Goal: Task Accomplishment & Management: Use online tool/utility

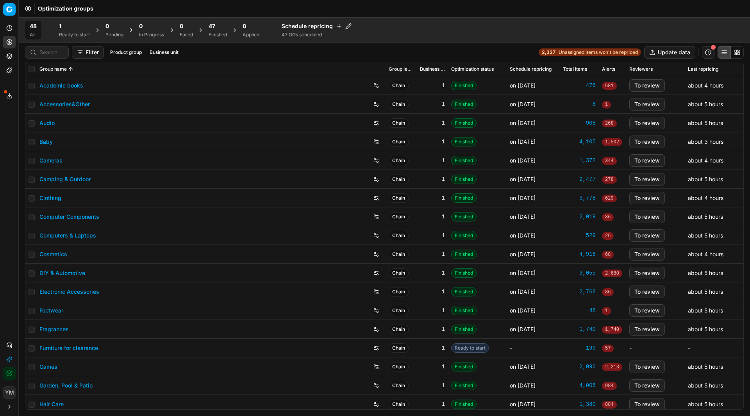
click at [72, 29] on div "1" at bounding box center [74, 26] width 31 height 8
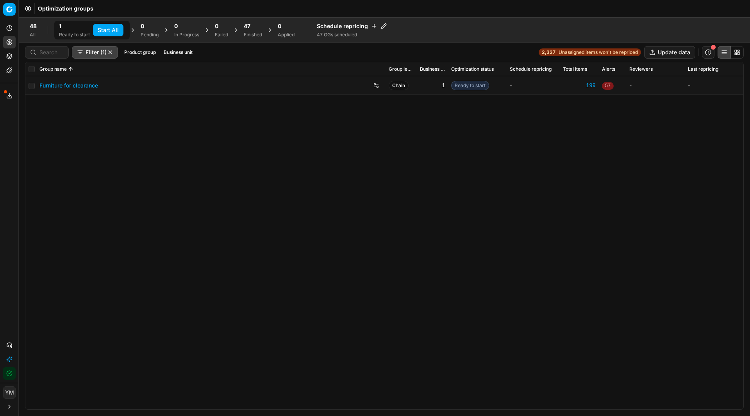
click at [118, 31] on button "Start All" at bounding box center [108, 30] width 30 height 12
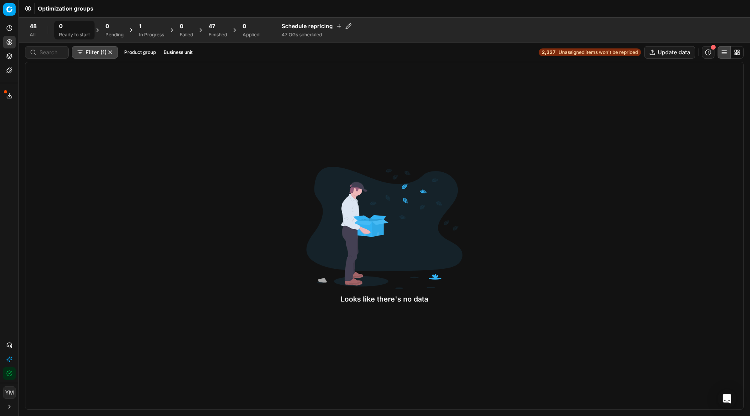
click at [147, 34] on div "In Progress" at bounding box center [151, 35] width 25 height 6
click at [219, 31] on div "48 Finished" at bounding box center [218, 30] width 18 height 16
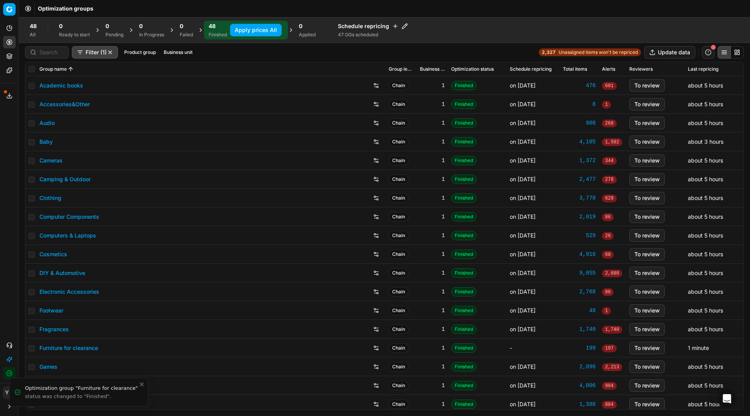
click at [267, 27] on button "Apply prices All" at bounding box center [256, 30] width 52 height 12
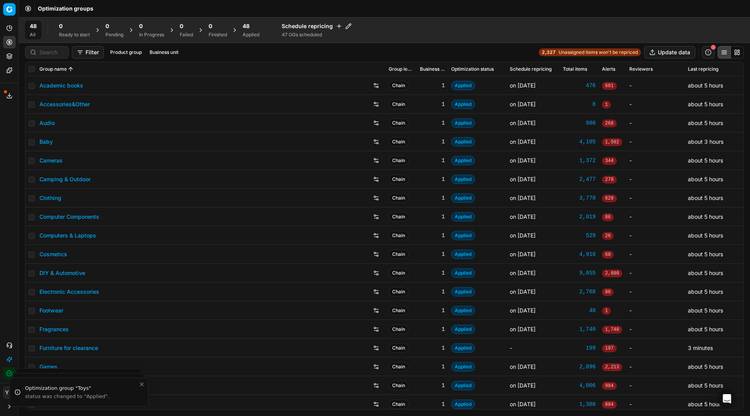
click at [253, 27] on div "48" at bounding box center [250, 26] width 17 height 8
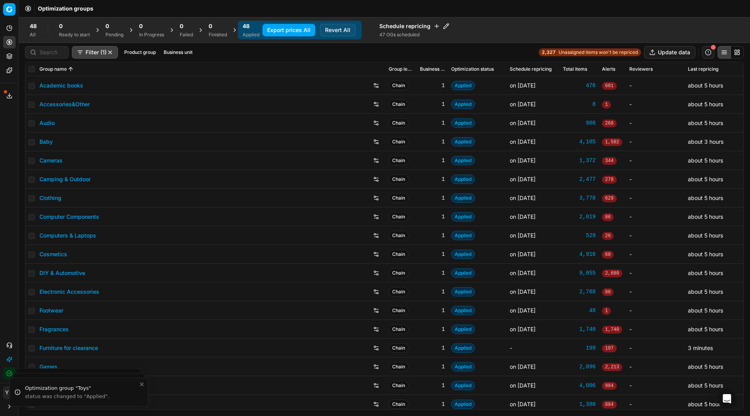
click at [296, 32] on button "Export prices All" at bounding box center [288, 30] width 53 height 12
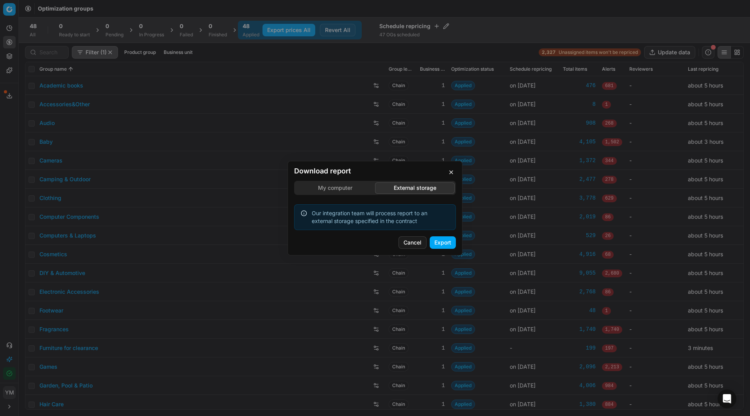
click at [432, 147] on div "Download report My computer External storage Our integration team will process …" at bounding box center [375, 208] width 750 height 416
click at [436, 239] on button "Export" at bounding box center [443, 242] width 26 height 12
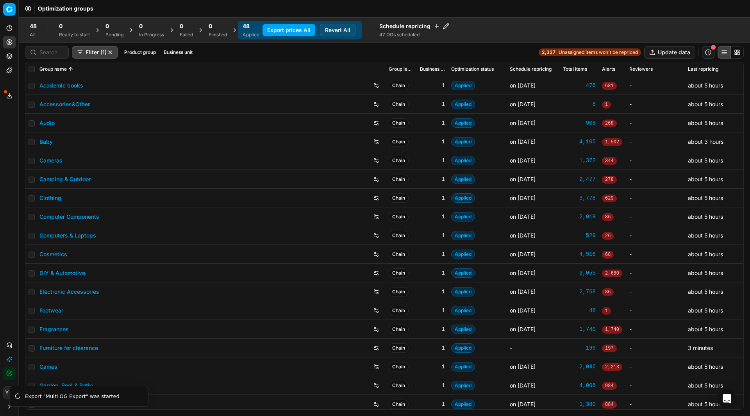
click at [6, 157] on div "Analytics Pricing Product portfolio Templates Export service 18 Contact support…" at bounding box center [9, 201] width 18 height 364
click at [141, 394] on icon "Close toast" at bounding box center [142, 392] width 6 height 6
